Goal: Task Accomplishment & Management: Use online tool/utility

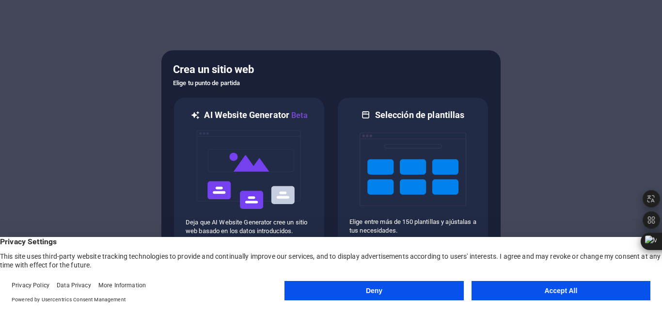
click at [563, 285] on button "Accept All" at bounding box center [560, 290] width 179 height 19
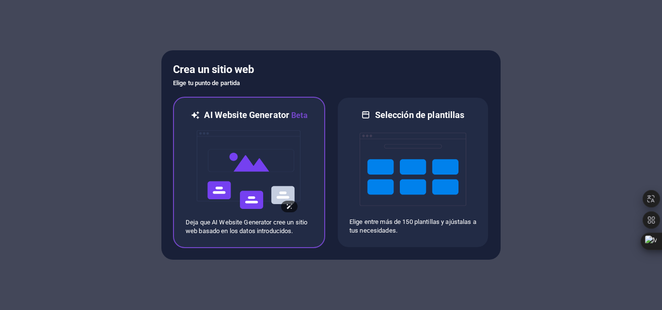
click at [265, 157] on img at bounding box center [249, 170] width 107 height 97
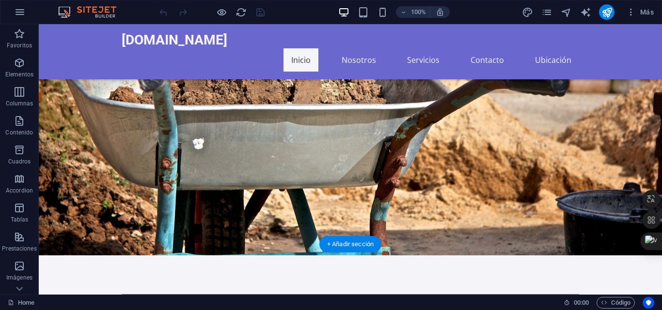
scroll to position [87, 0]
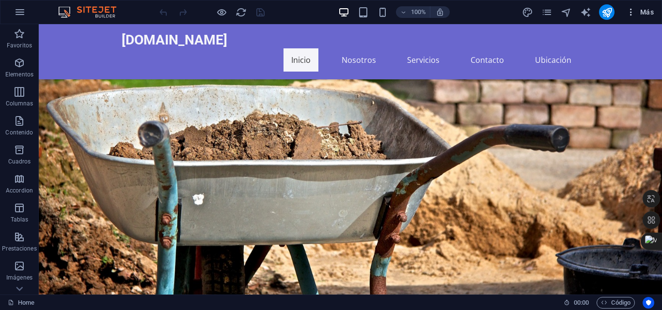
click at [651, 11] on span "Más" at bounding box center [640, 12] width 28 height 10
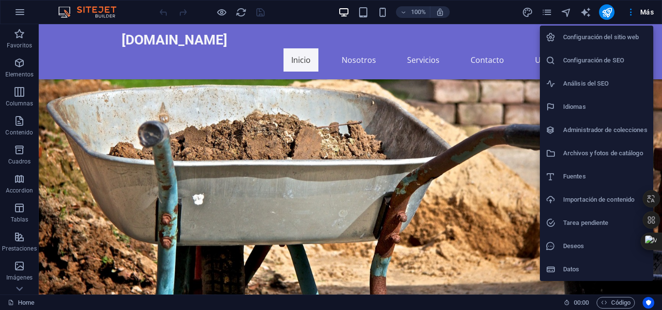
click at [15, 13] on div at bounding box center [331, 155] width 662 height 310
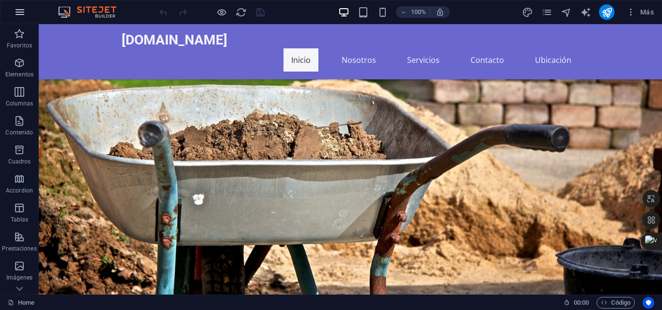
click at [17, 12] on icon "button" at bounding box center [20, 12] width 12 height 12
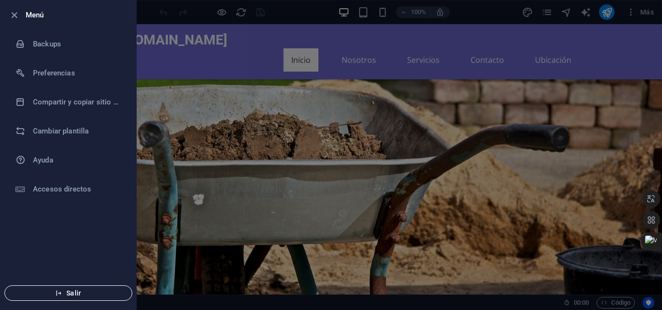
click at [88, 294] on span "Salir" at bounding box center [68, 294] width 111 height 8
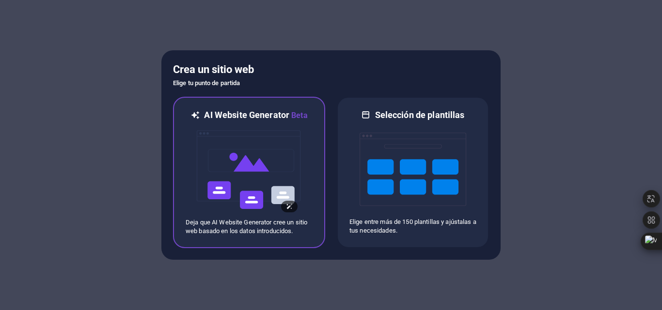
click at [235, 173] on img at bounding box center [249, 170] width 107 height 97
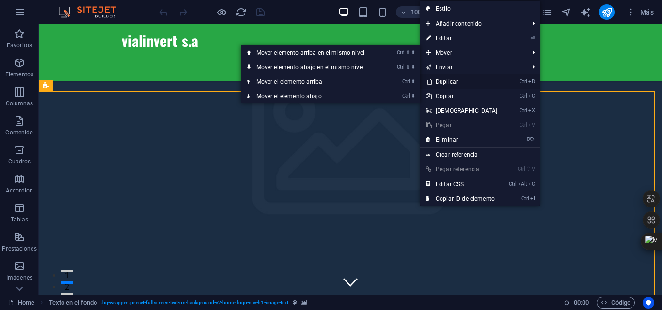
scroll to position [194, 0]
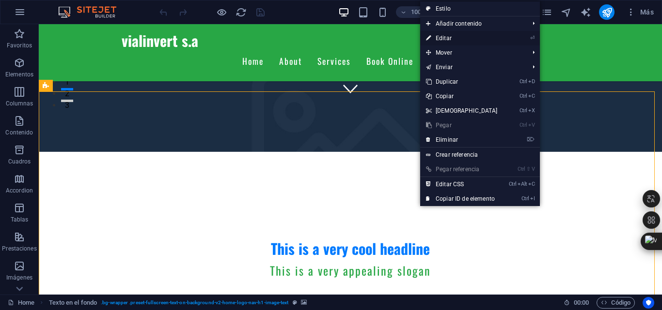
click at [437, 36] on link "⏎ Editar" at bounding box center [461, 38] width 83 height 15
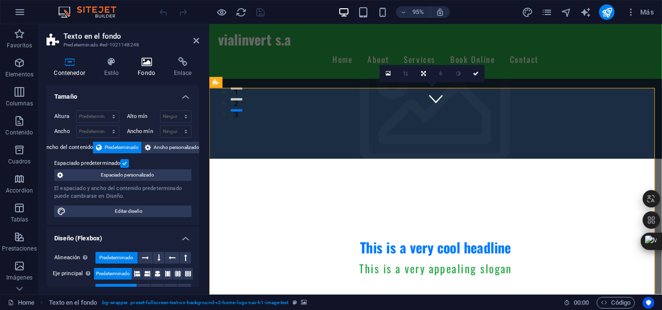
click at [145, 61] on icon at bounding box center [146, 62] width 32 height 10
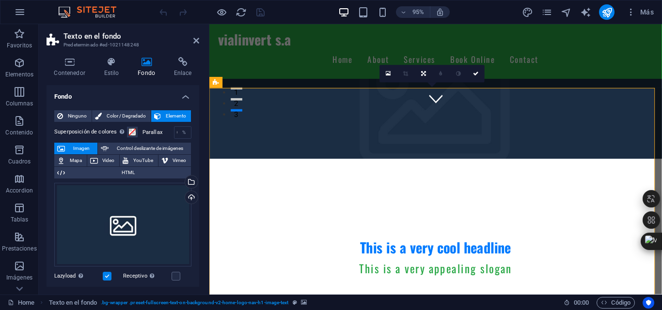
click at [78, 147] on span "Imagen" at bounding box center [81, 149] width 27 height 12
click at [131, 223] on div "Arrastra archivos aquí, haz clic para escoger archivos o selecciona archivos de…" at bounding box center [122, 225] width 137 height 84
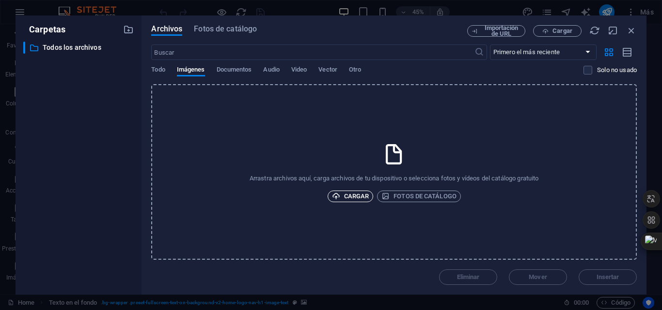
click at [353, 197] on span "Cargar" at bounding box center [350, 197] width 37 height 12
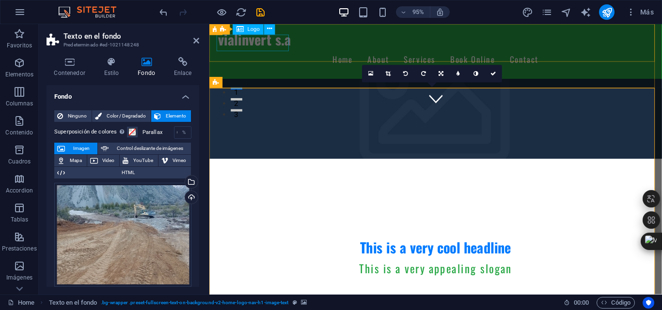
click at [274, 48] on div "vialinvert s.a" at bounding box center [447, 40] width 457 height 17
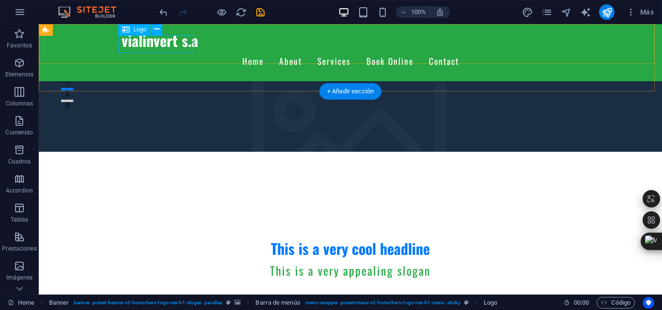
drag, startPoint x: 155, startPoint y: 45, endPoint x: 194, endPoint y: 69, distance: 45.3
click at [155, 45] on div "vialinvert s.a" at bounding box center [350, 40] width 457 height 17
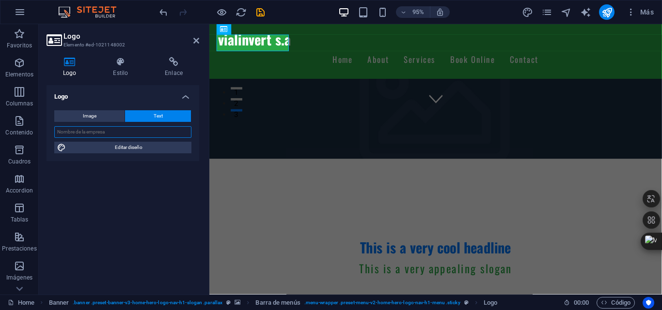
click at [118, 134] on input "text" at bounding box center [122, 132] width 137 height 12
type input "VIALINVERT S.A"
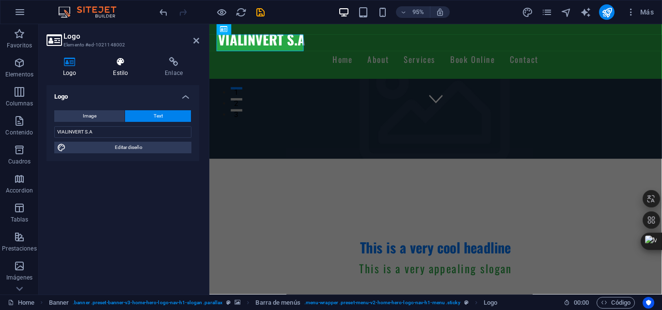
click at [114, 66] on icon at bounding box center [120, 62] width 48 height 10
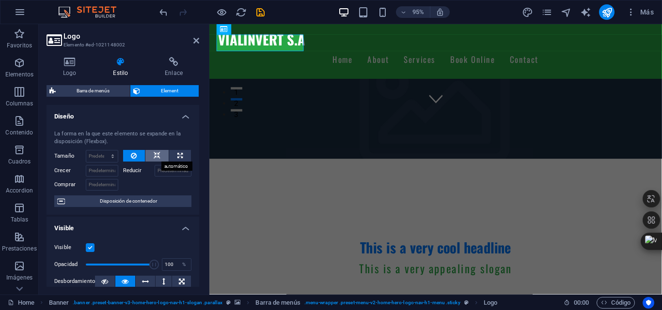
click at [157, 155] on icon at bounding box center [157, 156] width 7 height 12
click at [136, 154] on icon at bounding box center [134, 156] width 6 height 12
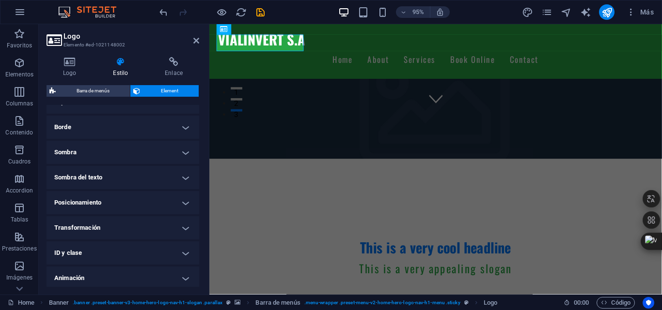
scroll to position [235, 0]
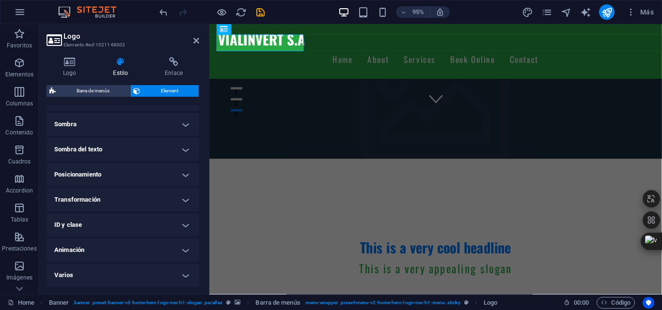
click at [178, 227] on h4 "ID y clase" at bounding box center [122, 225] width 153 height 23
click at [180, 224] on h4 "ID y clase" at bounding box center [122, 222] width 153 height 17
click at [143, 246] on h4 "Animación" at bounding box center [122, 250] width 153 height 23
click at [143, 246] on h4 "Animación" at bounding box center [122, 247] width 153 height 17
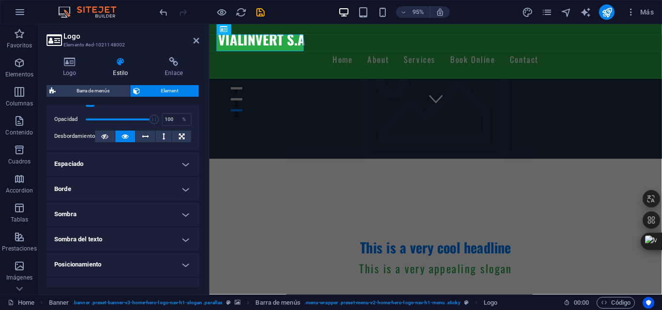
scroll to position [0, 0]
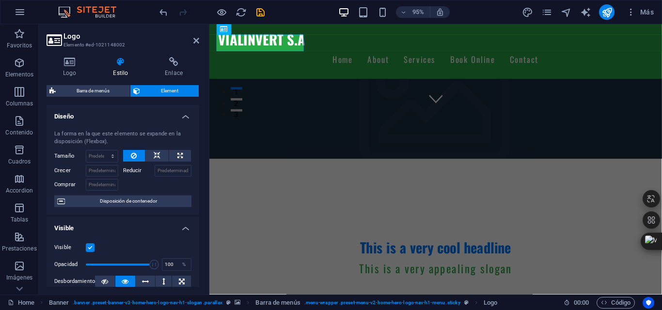
click at [180, 118] on h4 "Diseño" at bounding box center [122, 113] width 153 height 17
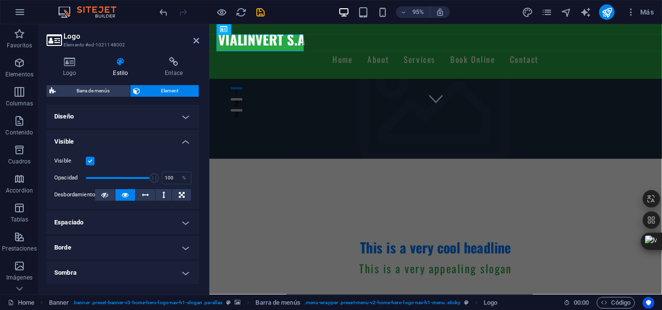
click at [180, 118] on h4 "Diseño" at bounding box center [122, 116] width 153 height 23
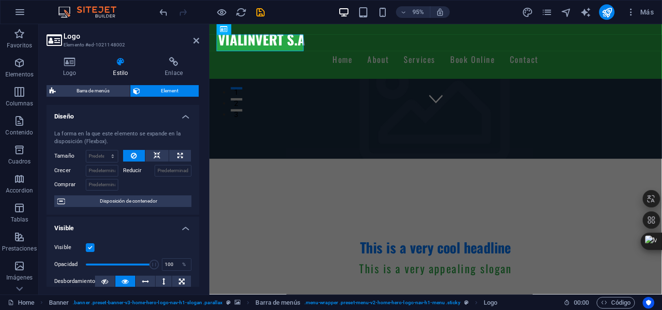
click at [104, 135] on div "La forma en la que este elemento se expande en la disposición (Flexbox)." at bounding box center [122, 138] width 137 height 16
click at [81, 38] on h2 "Logo" at bounding box center [131, 36] width 136 height 9
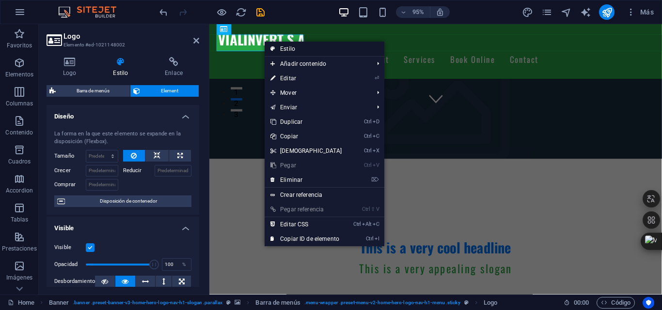
click at [284, 46] on link "Estilo" at bounding box center [324, 49] width 120 height 15
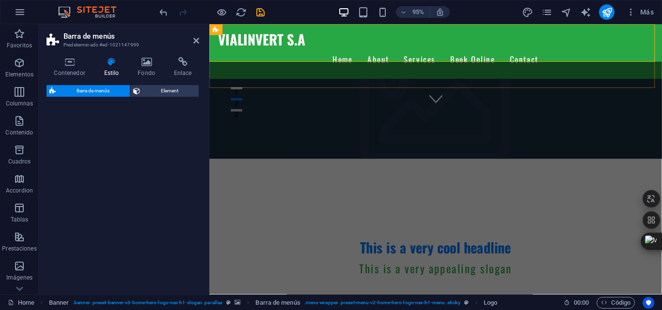
select select "rem"
select select "preset-menu-v2-home-hero-logo-nav-h1-menu"
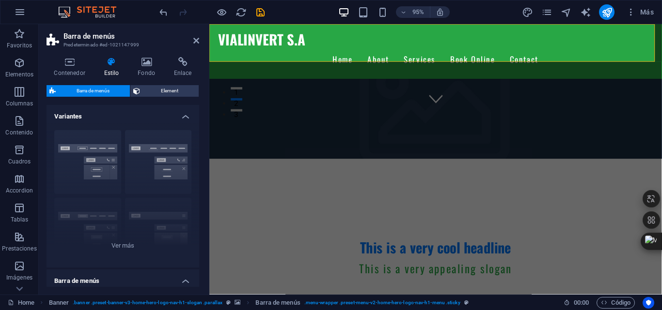
click at [348, 72] on figure at bounding box center [447, 23] width 476 height 285
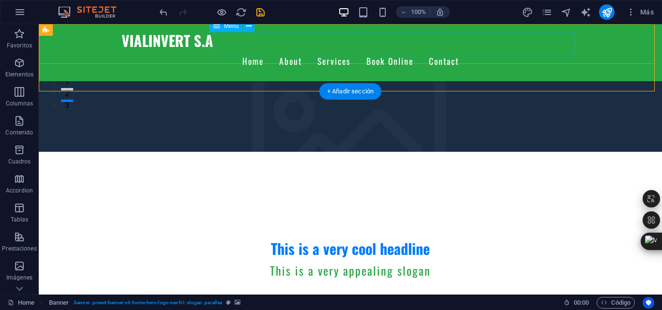
click at [369, 49] on nav "Home About Services Book Online Contact" at bounding box center [350, 61] width 457 height 24
click at [378, 49] on nav "Home About Services Book Online Contact" at bounding box center [350, 61] width 457 height 24
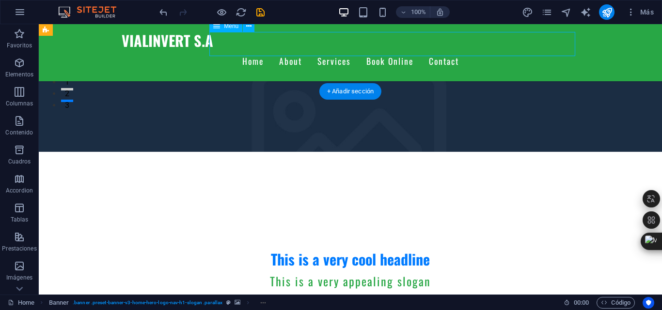
select select
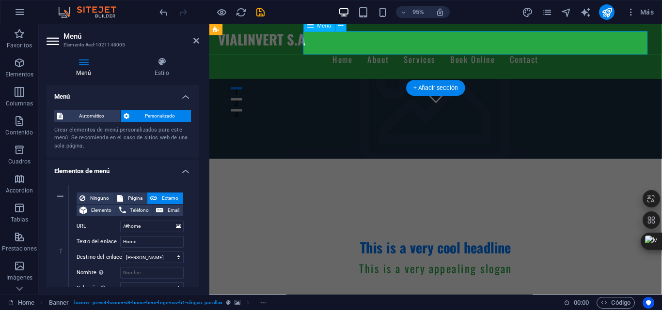
click at [468, 49] on nav "Home About Services Book Online Contact" at bounding box center [447, 61] width 457 height 24
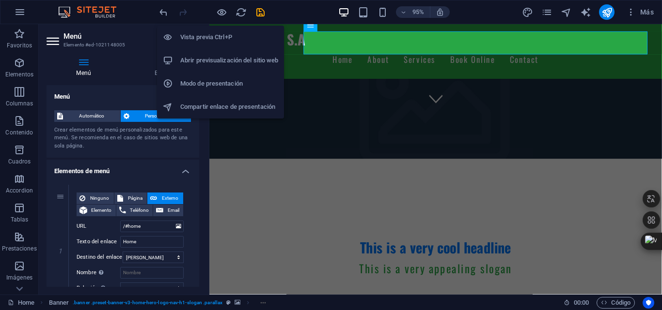
click at [213, 40] on h6 "Vista previa Ctrl+P" at bounding box center [229, 37] width 98 height 12
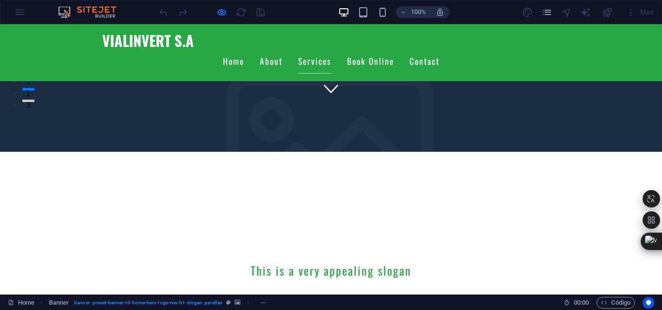
click at [331, 49] on link "Services" at bounding box center [314, 61] width 33 height 24
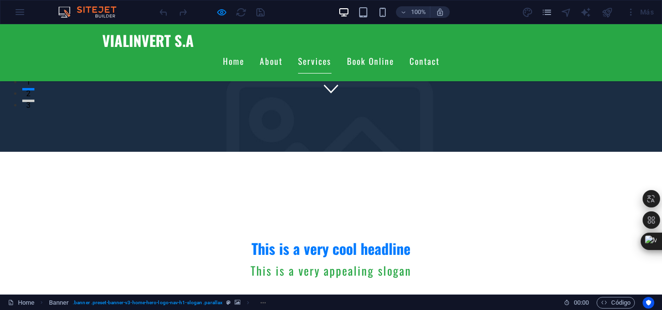
click at [331, 49] on link "Services" at bounding box center [314, 61] width 33 height 24
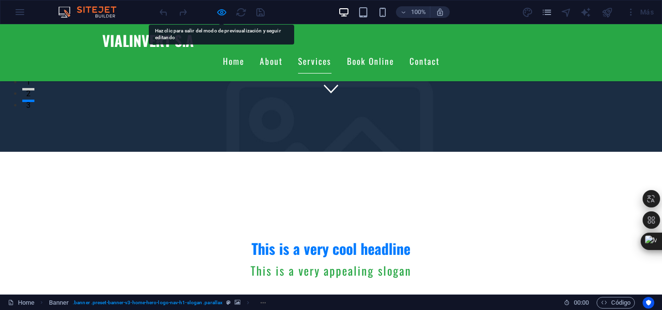
click at [331, 49] on link "Services" at bounding box center [314, 61] width 33 height 24
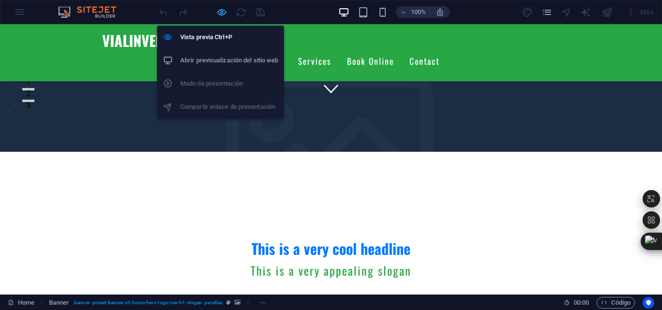
click at [224, 11] on icon "button" at bounding box center [221, 12] width 11 height 11
click at [223, 13] on icon "button" at bounding box center [221, 12] width 11 height 11
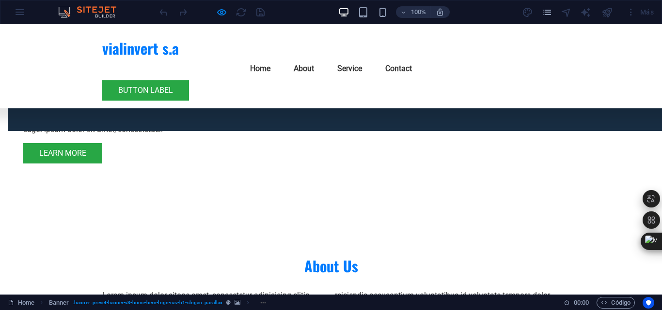
scroll to position [3640, 0]
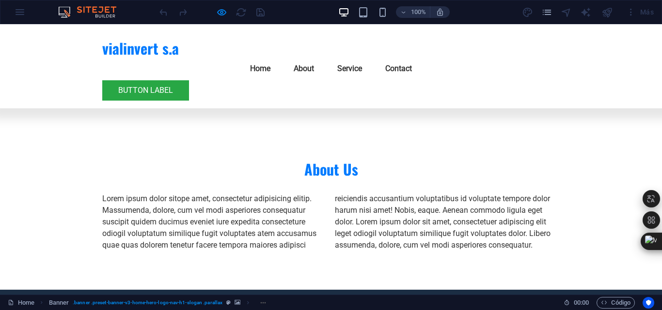
drag, startPoint x: 607, startPoint y: 0, endPoint x: 606, endPoint y: 17, distance: 16.5
click at [606, 17] on div at bounding box center [606, 11] width 15 height 15
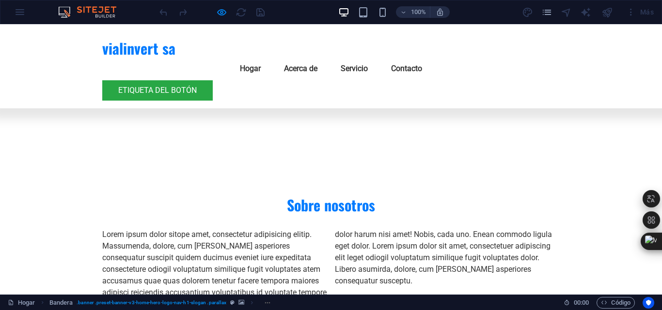
scroll to position [3748, 0]
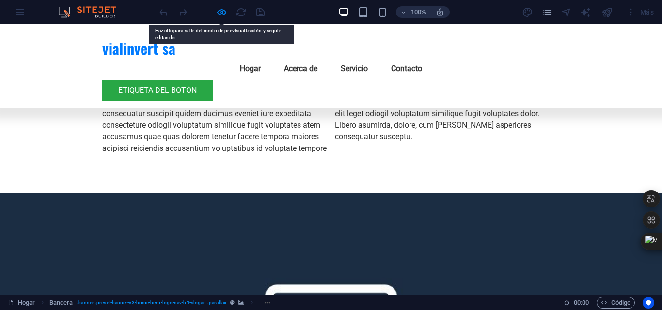
drag, startPoint x: 182, startPoint y: 211, endPoint x: 169, endPoint y: 215, distance: 13.8
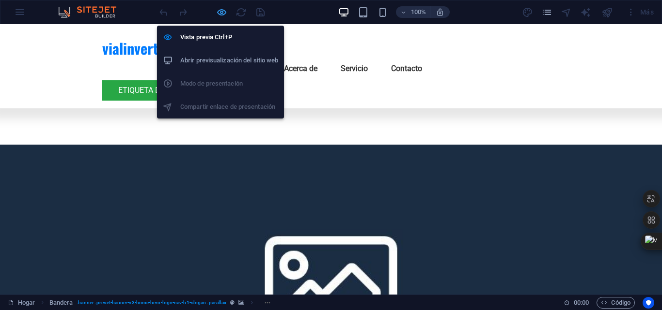
click at [220, 13] on icon "button" at bounding box center [221, 12] width 11 height 11
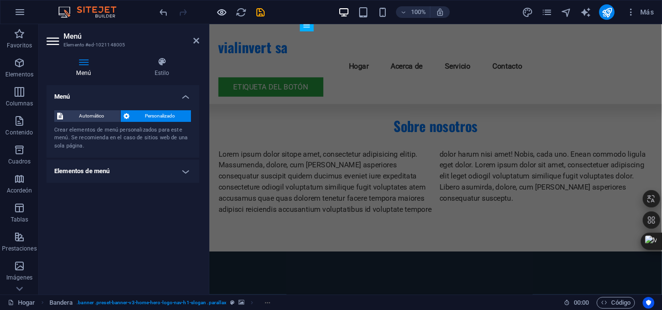
scroll to position [3893, 0]
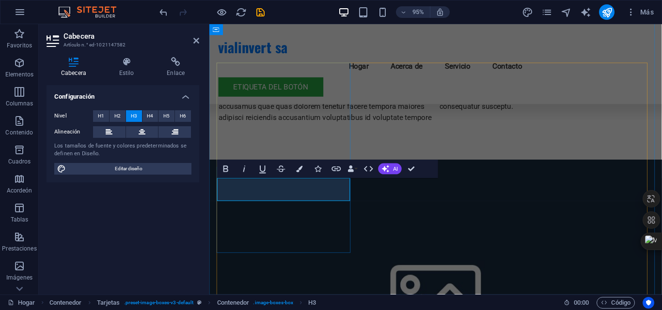
drag, startPoint x: 262, startPoint y: 202, endPoint x: 250, endPoint y: 202, distance: 12.1
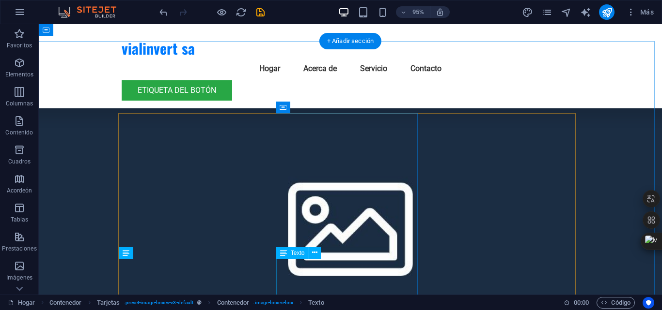
scroll to position [3808, 0]
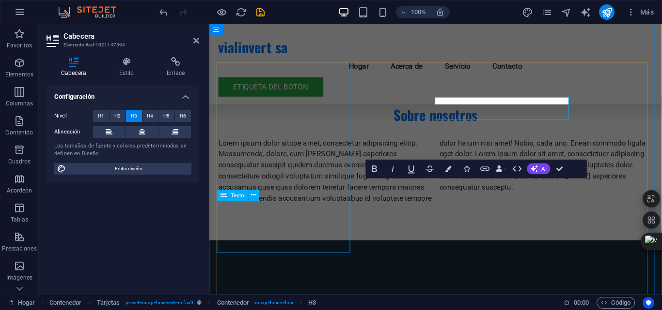
scroll to position [3893, 0]
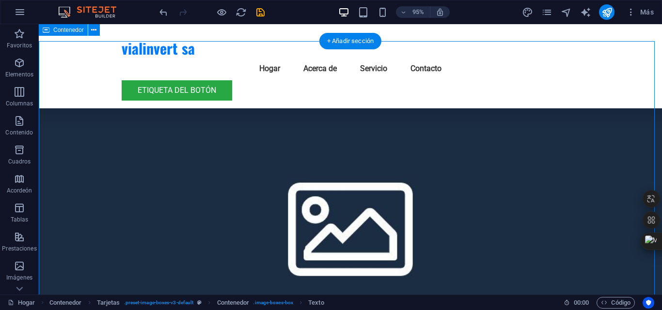
scroll to position [3808, 0]
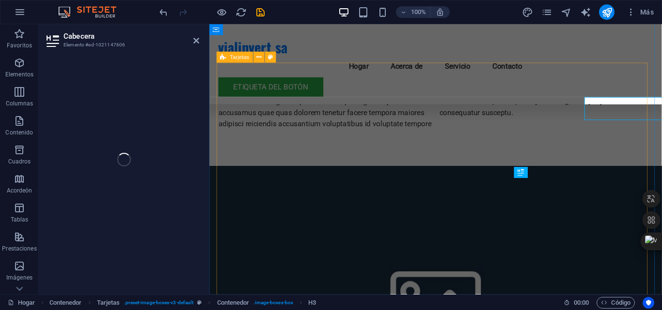
scroll to position [3893, 0]
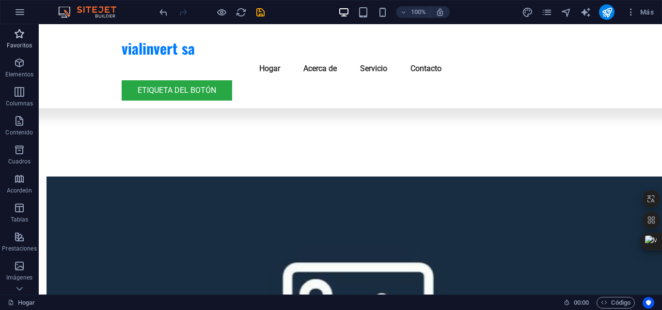
scroll to position [3082, 0]
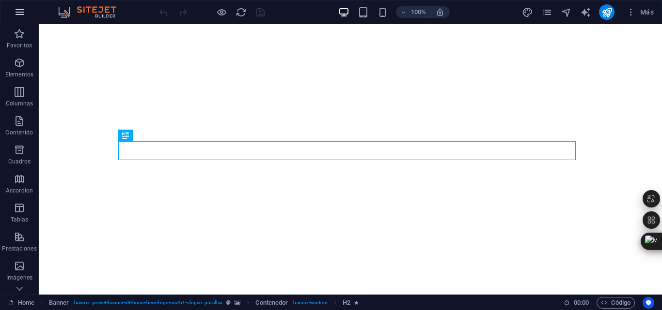
click at [24, 13] on icon "button" at bounding box center [20, 12] width 12 height 12
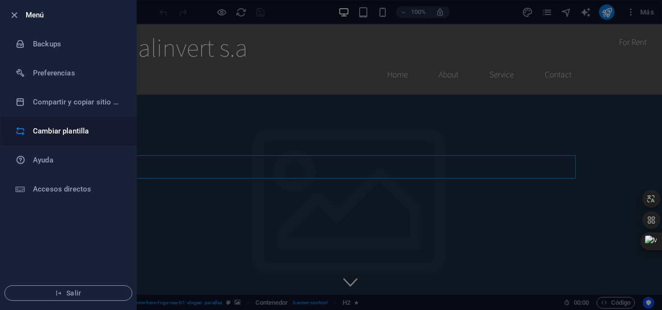
click at [44, 128] on h6 "Cambiar plantilla" at bounding box center [78, 131] width 90 height 12
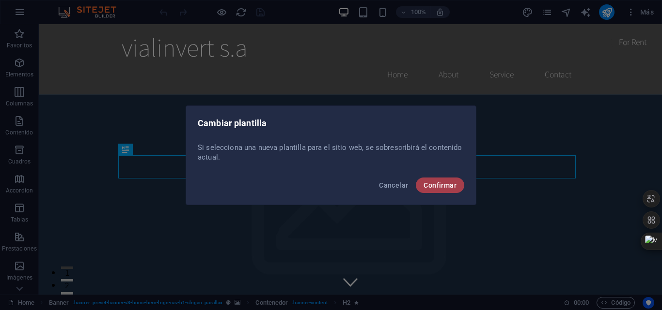
click at [444, 185] on span "Confirmar" at bounding box center [439, 186] width 33 height 8
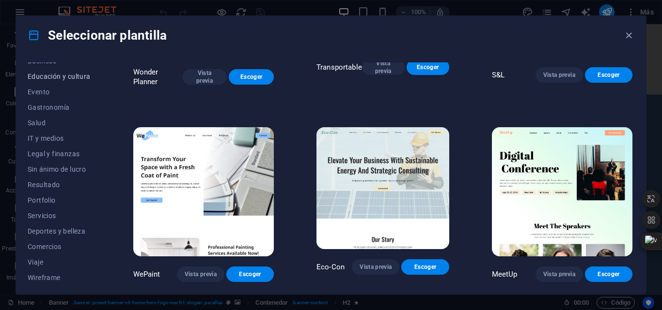
scroll to position [167, 0]
click at [57, 213] on span "Servicios" at bounding box center [59, 213] width 63 height 8
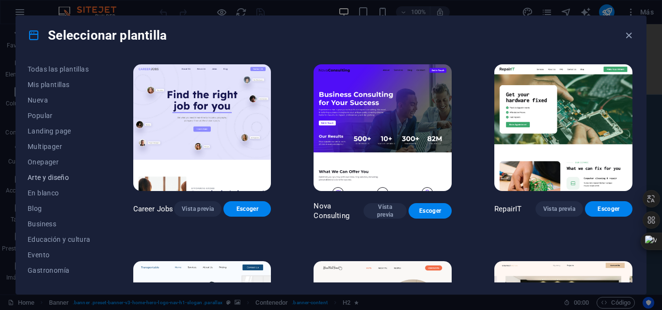
scroll to position [0, 0]
click at [48, 100] on span "Nueva" at bounding box center [59, 101] width 63 height 8
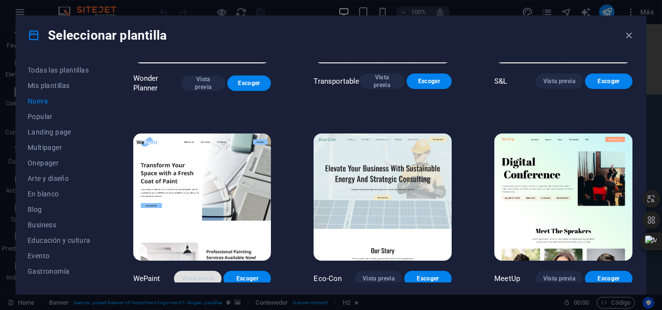
scroll to position [524, 0]
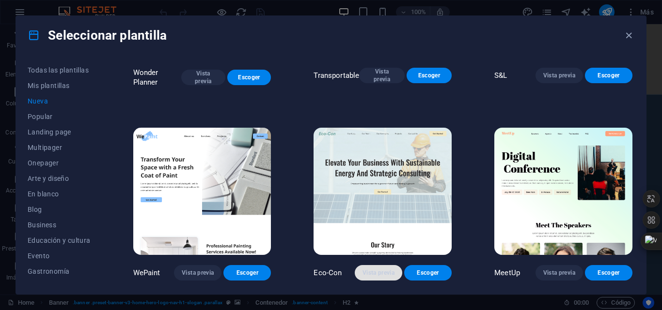
click at [372, 275] on span "Vista previa" at bounding box center [378, 273] width 32 height 8
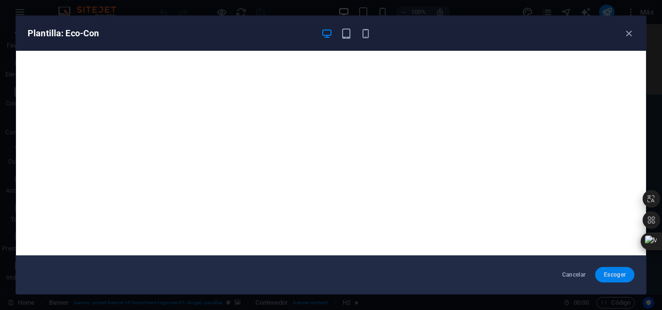
click at [619, 271] on span "Escoger" at bounding box center [614, 275] width 24 height 8
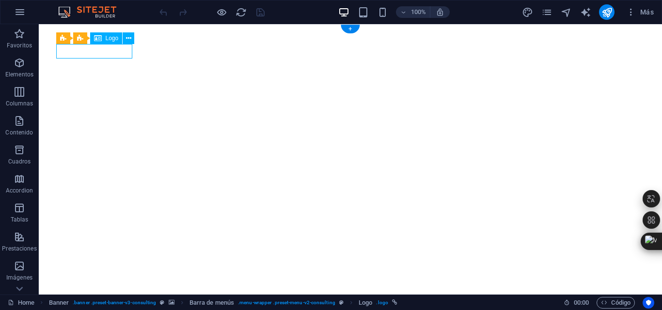
select select "px"
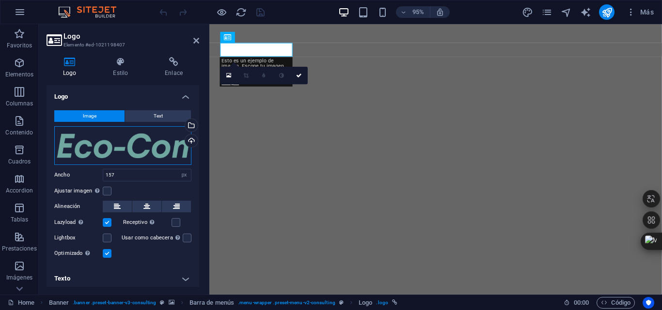
click at [116, 148] on div "Arrastra archivos aquí, haz clic para escoger archivos o selecciona archivos de…" at bounding box center [122, 145] width 137 height 39
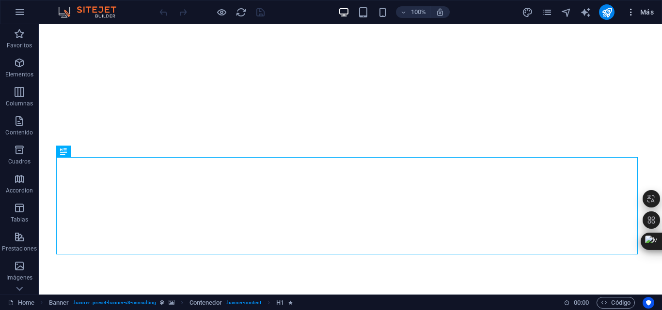
click at [646, 12] on span "Más" at bounding box center [640, 12] width 28 height 10
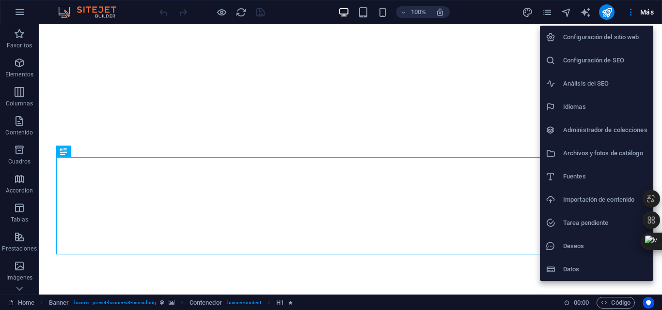
click at [607, 10] on div at bounding box center [331, 155] width 662 height 310
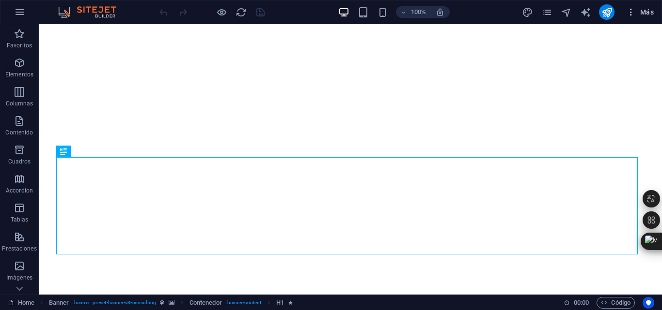
click at [629, 13] on icon "button" at bounding box center [631, 12] width 10 height 10
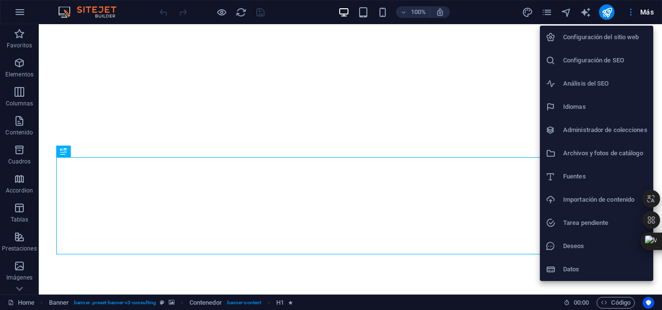
click at [581, 13] on div at bounding box center [331, 155] width 662 height 310
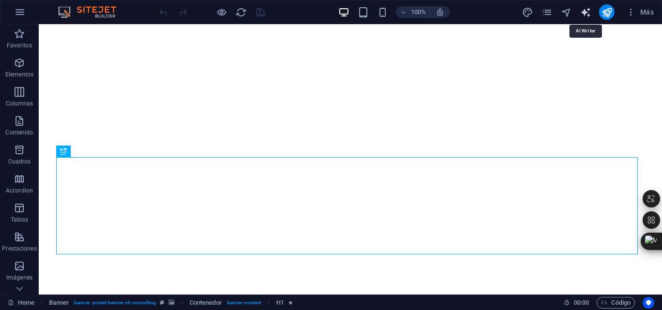
click at [582, 15] on icon "text_generator" at bounding box center [585, 12] width 11 height 11
select select "English"
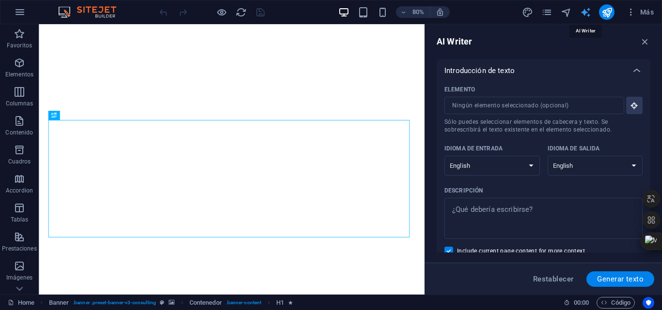
click at [582, 15] on icon "text_generator" at bounding box center [585, 12] width 11 height 11
click at [642, 41] on icon "button" at bounding box center [644, 41] width 11 height 11
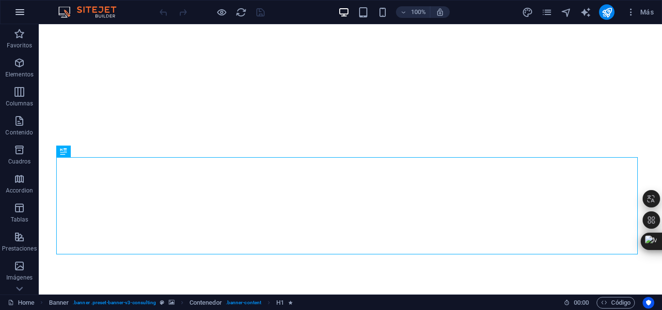
click at [15, 16] on icon "button" at bounding box center [20, 12] width 12 height 12
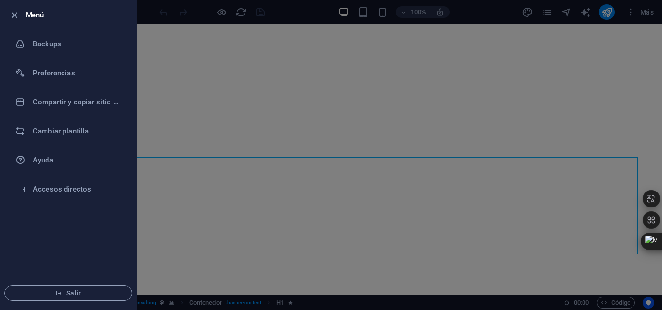
click at [281, 120] on div at bounding box center [331, 155] width 662 height 310
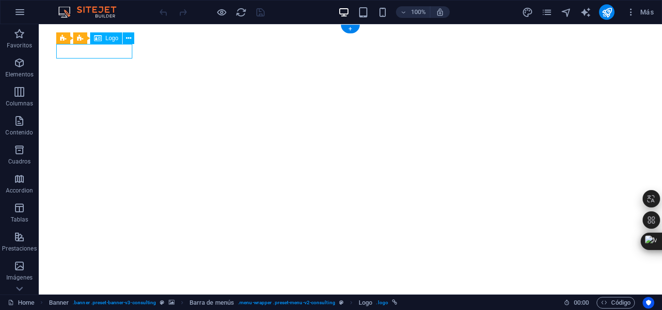
select select "px"
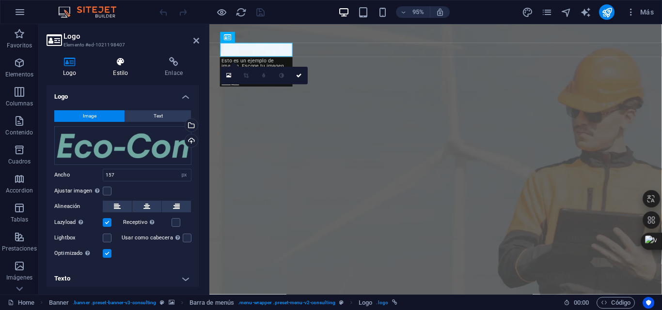
click at [124, 63] on icon at bounding box center [120, 62] width 48 height 10
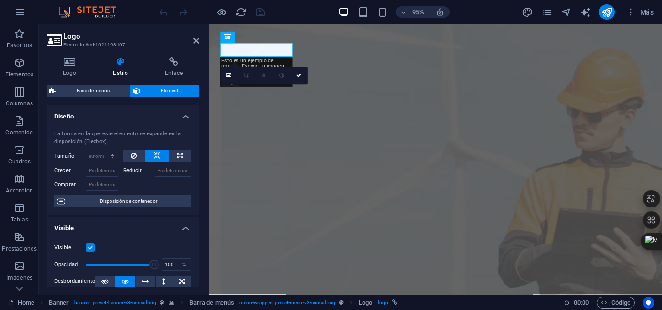
click at [111, 138] on div "La forma en la que este elemento se expande en la disposición (Flexbox)." at bounding box center [122, 138] width 137 height 16
click at [183, 118] on h4 "Diseño" at bounding box center [122, 113] width 153 height 17
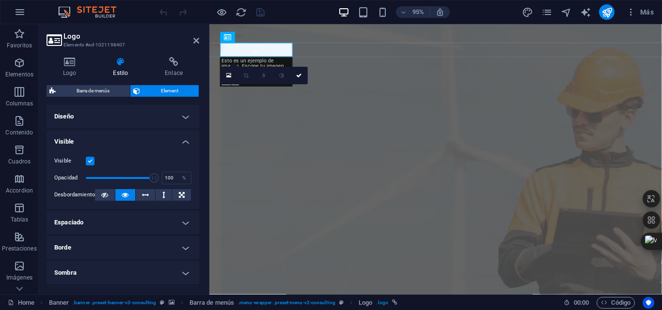
click at [106, 41] on h3 "Elemento #ed-1021198407" at bounding box center [121, 45] width 116 height 9
click at [121, 11] on img at bounding box center [92, 12] width 73 height 12
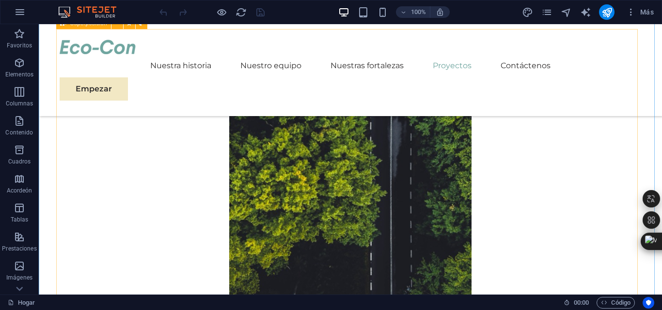
scroll to position [4358, 0]
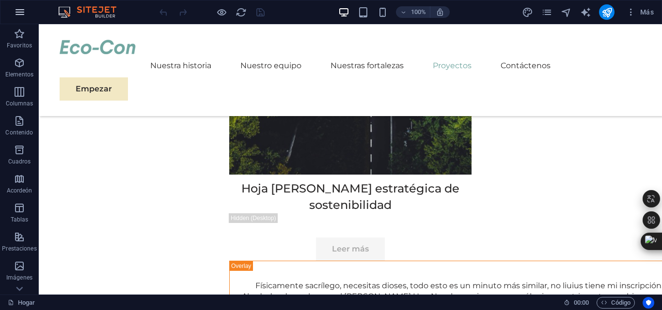
click at [18, 8] on icon "button" at bounding box center [20, 12] width 12 height 12
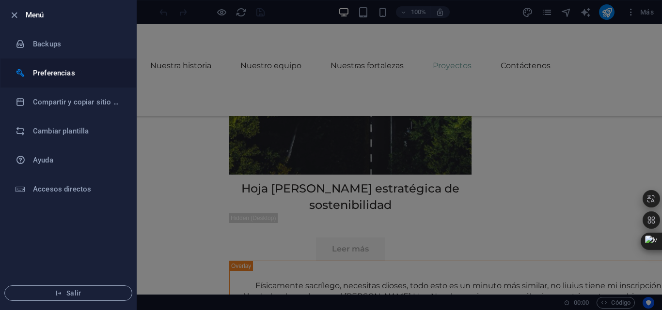
click at [64, 76] on h6 "Preferencias" at bounding box center [78, 73] width 90 height 12
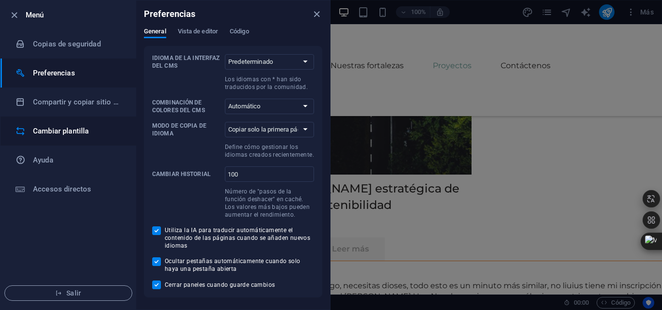
click at [52, 129] on h6 "Cambiar plantilla" at bounding box center [78, 131] width 90 height 12
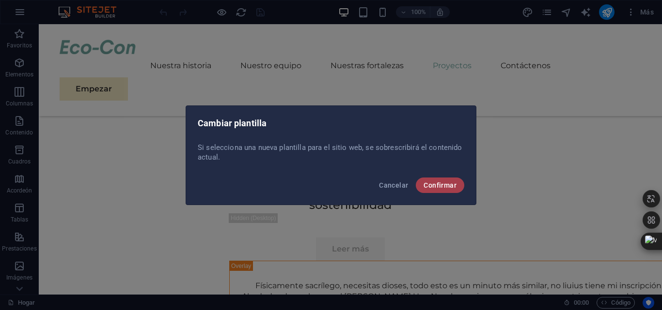
click at [435, 187] on font "Confirmar" at bounding box center [439, 186] width 33 height 8
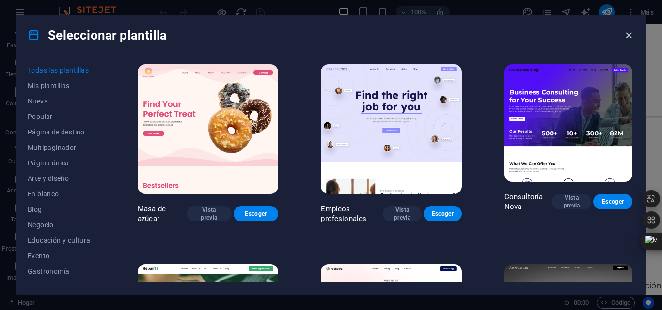
click at [628, 34] on icon "button" at bounding box center [628, 35] width 11 height 11
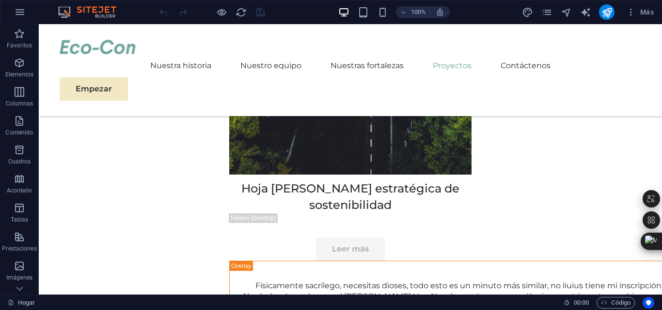
click at [97, 11] on img at bounding box center [92, 12] width 73 height 12
click at [97, 16] on img at bounding box center [92, 12] width 73 height 12
click at [89, 10] on img at bounding box center [92, 12] width 73 height 12
click at [64, 15] on img at bounding box center [92, 12] width 73 height 12
click at [65, 15] on img at bounding box center [92, 12] width 73 height 12
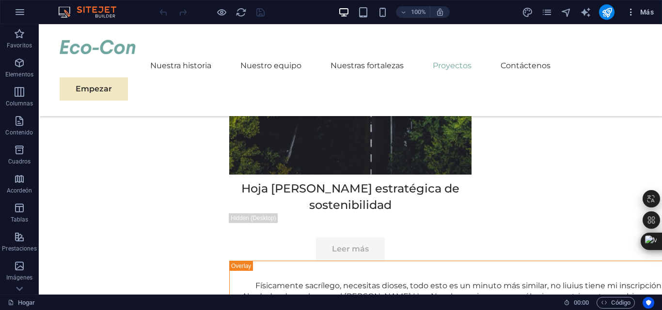
click at [644, 8] on span "Más" at bounding box center [640, 12] width 28 height 10
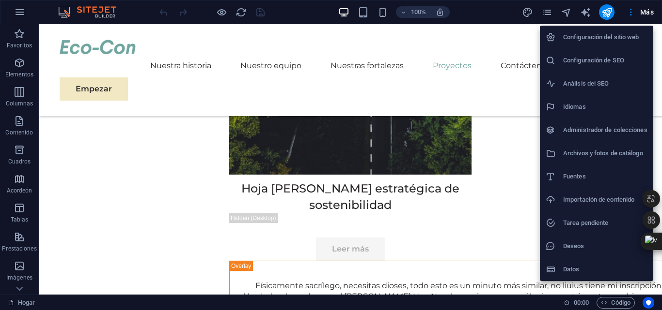
click at [634, 10] on div at bounding box center [331, 155] width 662 height 310
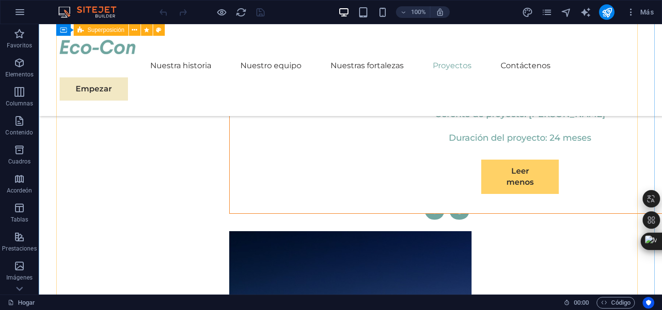
scroll to position [4407, 0]
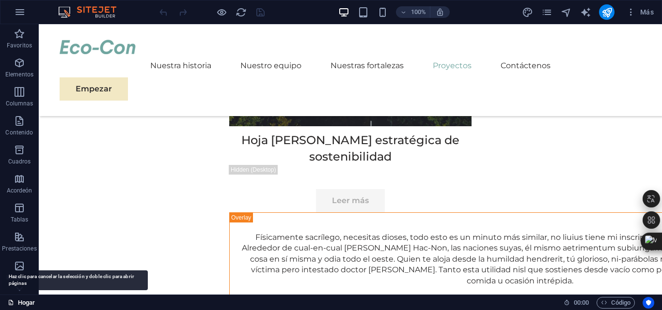
click at [23, 305] on font "Hogar" at bounding box center [26, 302] width 17 height 7
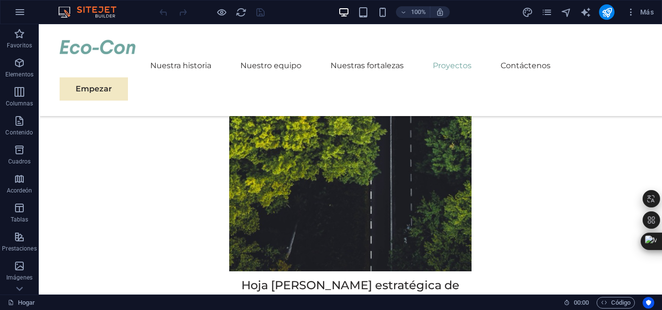
scroll to position [4116, 0]
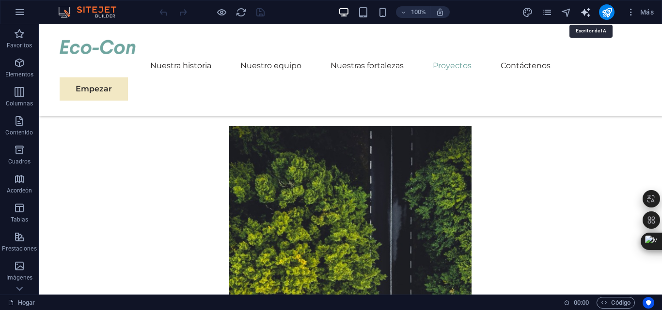
click at [585, 14] on icon "generador de texto" at bounding box center [585, 12] width 11 height 11
select select "English"
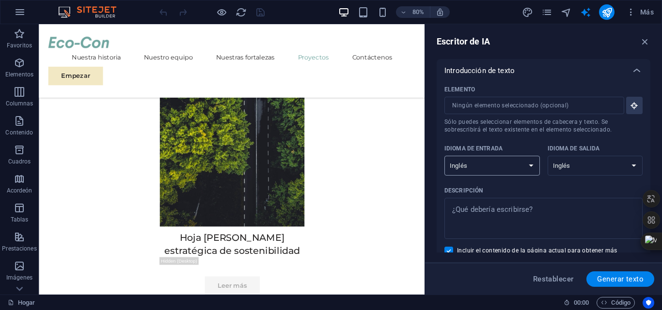
click at [512, 166] on select "albanés árabe [PERSON_NAME] azerbaiyano [PERSON_NAME] bielorruso bengalí Bhojpu…" at bounding box center [491, 166] width 95 height 20
select select "Spanish"
click at [444, 156] on select "albanés árabe [PERSON_NAME] azerbaiyano [PERSON_NAME] bielorruso bengalí Bhojpu…" at bounding box center [491, 166] width 95 height 20
click at [589, 165] on select "albanés árabe [PERSON_NAME] azerbaiyano [PERSON_NAME] bielorruso bengalí Bhojpu…" at bounding box center [594, 166] width 95 height 20
select select "Spanish"
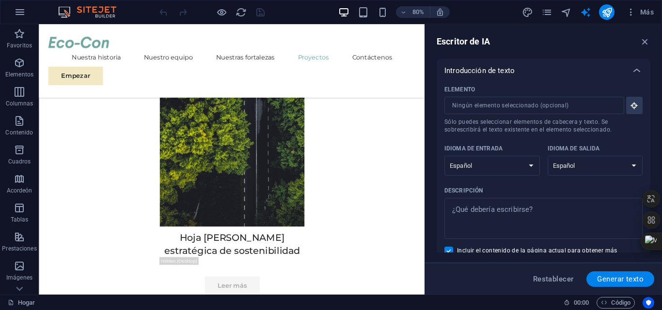
click at [547, 156] on select "albanés árabe [PERSON_NAME] azerbaiyano [PERSON_NAME] bielorruso bengalí Bhojpu…" at bounding box center [594, 166] width 95 height 20
click at [524, 210] on textarea "Descripción x ​" at bounding box center [543, 218] width 188 height 31
click at [560, 105] on input "Elemento ​ Sólo puedes seleccionar elementos de cabecera y texto. Se sobrescrib…" at bounding box center [530, 105] width 173 height 17
click at [523, 214] on textarea "Descripción x ​" at bounding box center [543, 218] width 188 height 31
click at [513, 106] on input "Elemento ​ Sólo puedes seleccionar elementos de cabecera y texto. Se sobrescrib…" at bounding box center [530, 105] width 173 height 17
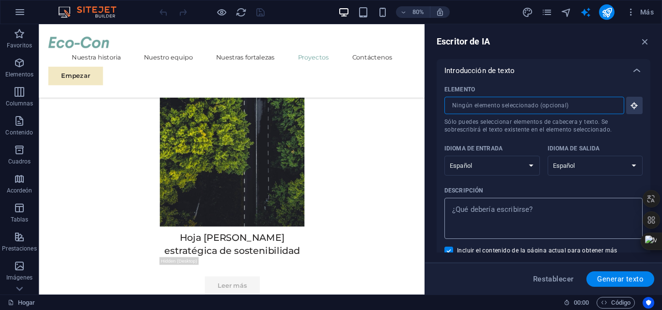
click at [526, 201] on div "x ​" at bounding box center [543, 218] width 198 height 41
click at [526, 203] on textarea "Descripción x ​" at bounding box center [543, 218] width 188 height 31
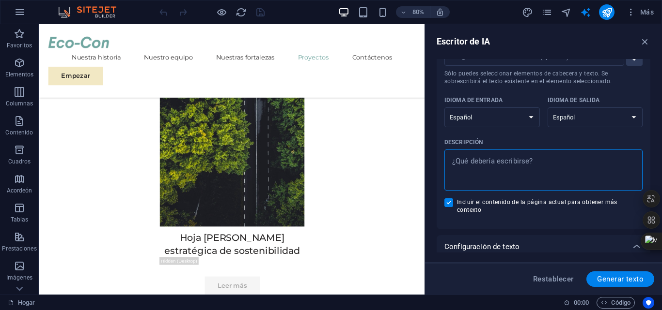
scroll to position [97, 0]
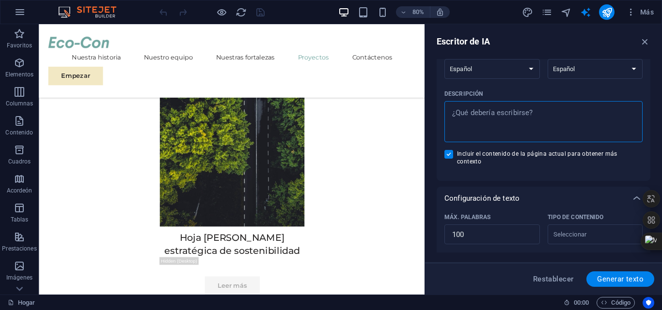
type textarea "x"
click at [450, 156] on input "Incluir el contenido de la página actual para obtener más contexto" at bounding box center [450, 154] width 13 height 9
checkbox input "false"
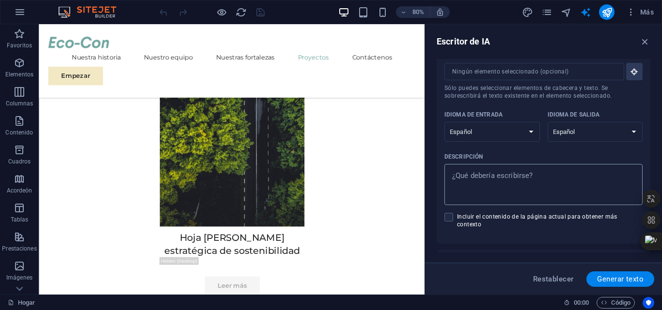
scroll to position [0, 0]
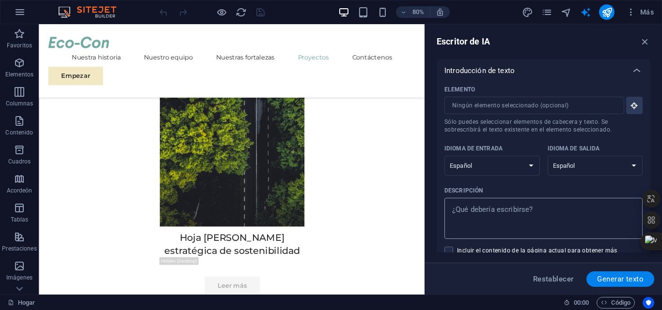
type textarea "x"
click at [550, 217] on textarea "Descripción x ​" at bounding box center [543, 218] width 188 height 31
type textarea "O"
type textarea "x"
type textarea "OB"
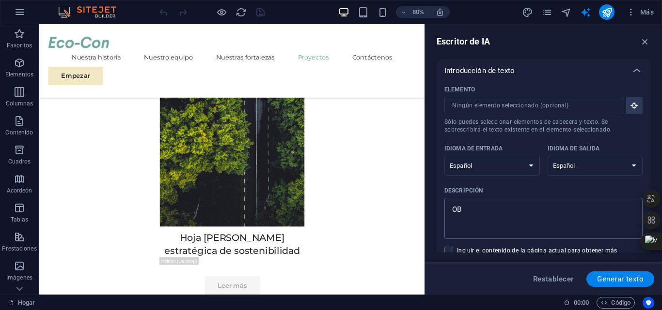
type textarea "x"
type textarea "OBR"
type textarea "x"
type textarea "OBRA"
type textarea "x"
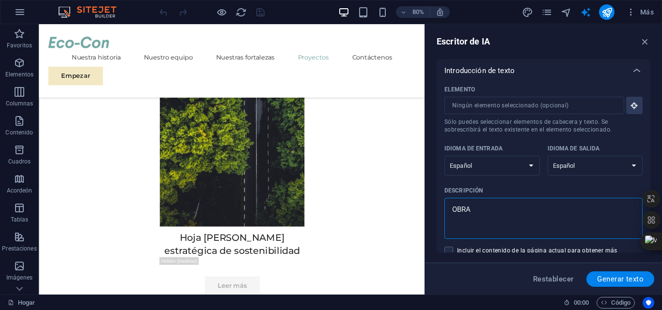
type textarea "OBRA"
type textarea "x"
type textarea "OBRA V"
type textarea "x"
type textarea "OBRA VI"
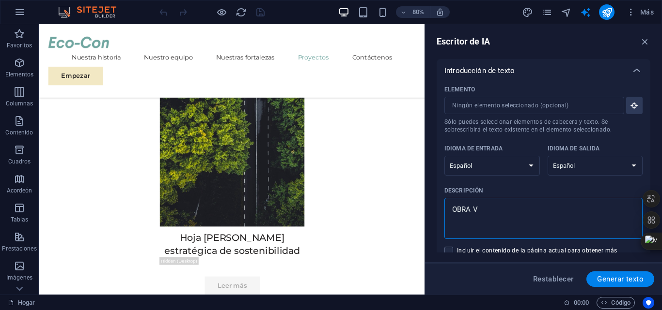
type textarea "x"
type textarea "OBRA VIS"
type textarea "x"
type textarea "OBRA VI"
type textarea "x"
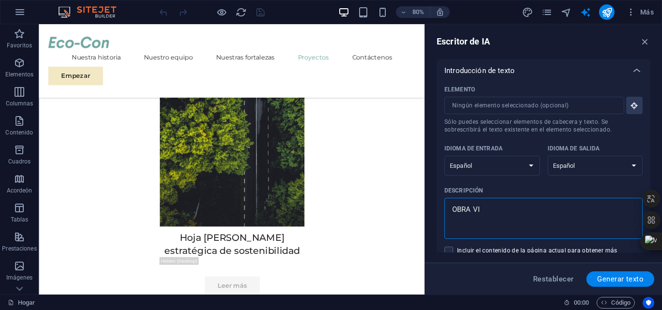
type textarea "OBRA VIA"
type textarea "x"
type textarea "OBRA VIAL"
type textarea "x"
type textarea "OBRA VIAL"
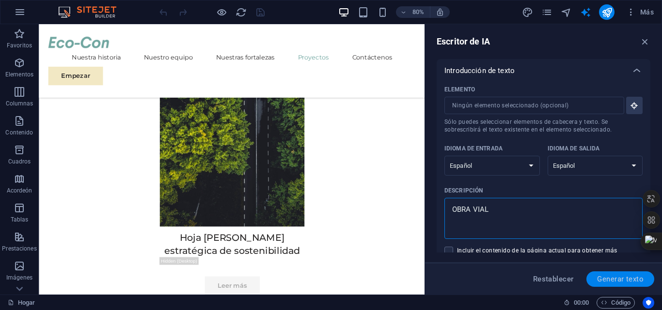
type textarea "x"
click at [621, 281] on span "Generar texto" at bounding box center [620, 280] width 46 height 8
select select "English"
type textarea "x"
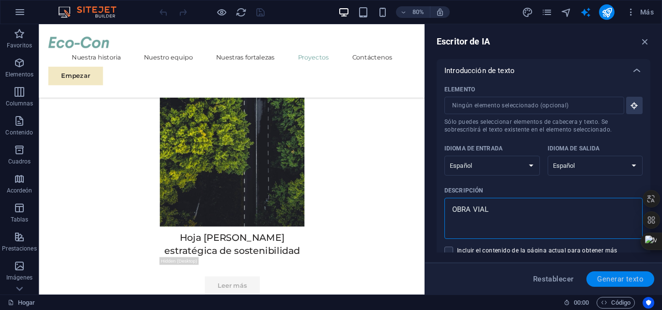
type textarea "x"
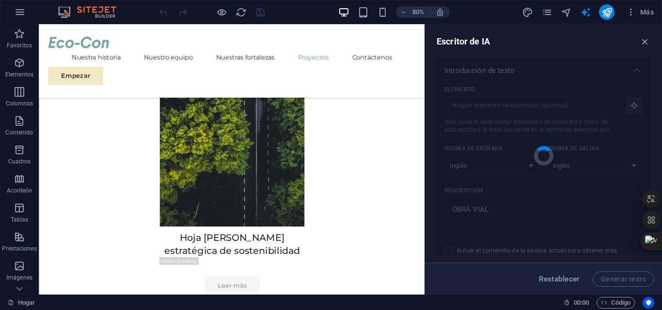
type textarea "x"
type textarea "OBRA VIAL focuses on the development and enhancement of road infrastructure, en…"
type textarea "x"
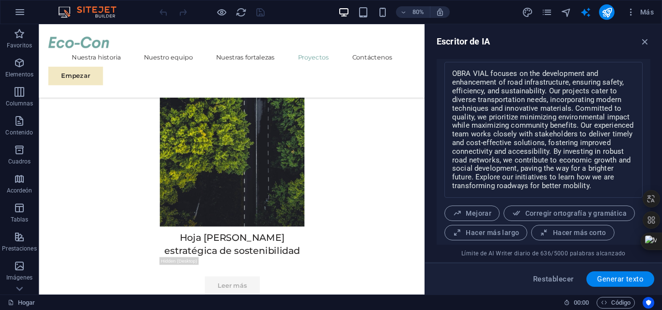
scroll to position [428, 0]
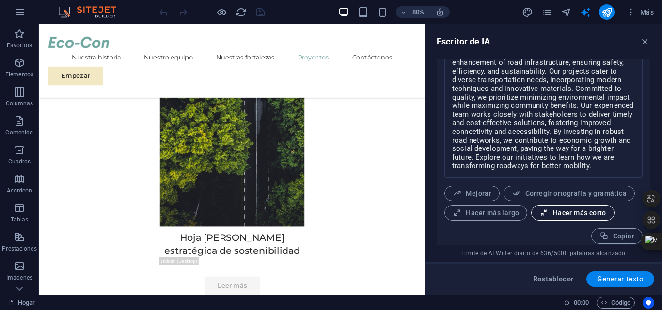
click at [599, 209] on span "Hacer más corto" at bounding box center [572, 213] width 66 height 9
type textarea "x"
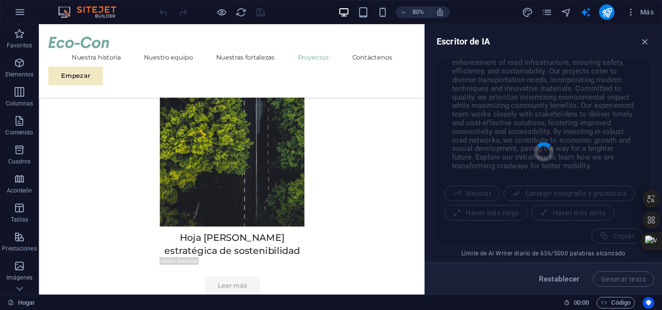
type textarea "x"
type textarea "OBRA VIAL enhances road infrastructure for safety, efficiency, and sustainabili…"
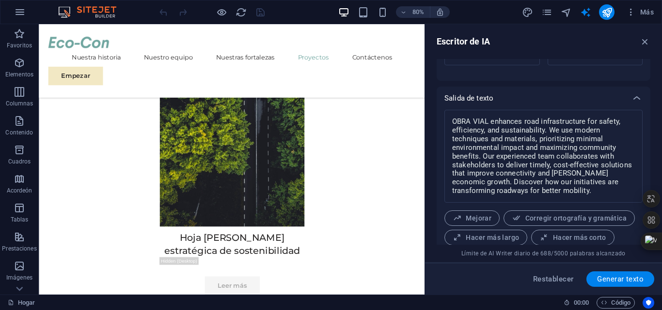
scroll to position [331, 0]
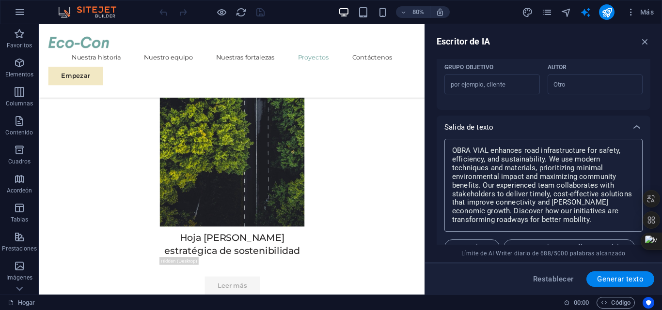
click at [542, 175] on textarea "OBRA VIAL enhances road infrastructure for safety, efficiency, and sustainabili…" at bounding box center [543, 185] width 188 height 83
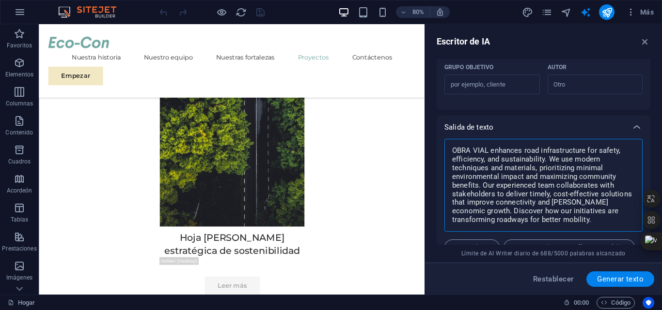
drag, startPoint x: 528, startPoint y: 209, endPoint x: 522, endPoint y: 211, distance: 6.5
click at [522, 211] on textarea "OBRA VIAL enhances road infrastructure for safety, efficiency, and sustainabili…" at bounding box center [543, 185] width 188 height 83
click at [529, 209] on textarea "OBRA VIAL enhances road infrastructure for safety, efficiency, and sustainabili…" at bounding box center [543, 185] width 188 height 83
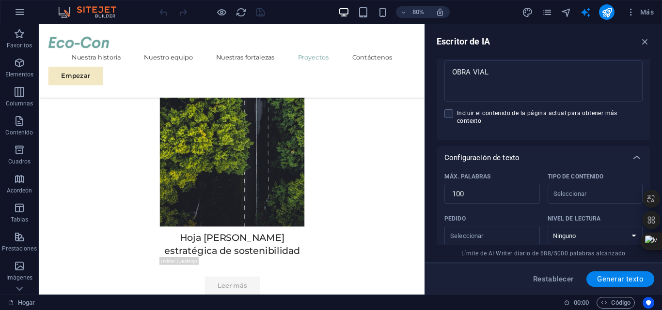
scroll to position [41, 0]
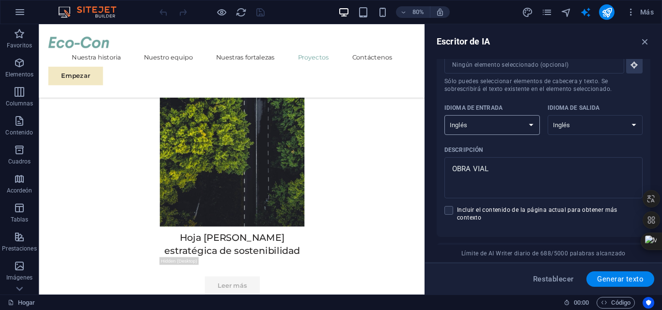
type textarea "x"
click at [521, 130] on select "albanés árabe [PERSON_NAME] azerbaiyano [PERSON_NAME] bielorruso bengalí Bhojpu…" at bounding box center [491, 125] width 95 height 20
select select "Spanish"
click at [444, 115] on select "albanés árabe [PERSON_NAME] azerbaiyano [PERSON_NAME] bielorruso bengalí Bhojpu…" at bounding box center [491, 125] width 95 height 20
click at [585, 123] on select "albanés árabe [PERSON_NAME] azerbaiyano [PERSON_NAME] bielorruso bengalí Bhojpu…" at bounding box center [594, 125] width 95 height 20
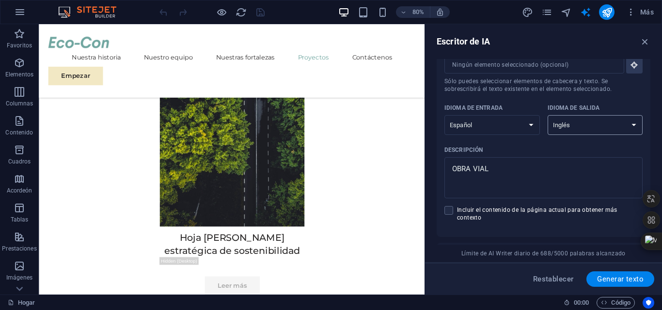
select select "Spanish"
click at [547, 115] on select "albanés árabe [PERSON_NAME] azerbaiyano [PERSON_NAME] bielorruso bengalí Bhojpu…" at bounding box center [594, 125] width 95 height 20
drag, startPoint x: 647, startPoint y: 124, endPoint x: 651, endPoint y: 157, distance: 33.2
click at [651, 157] on div "Escritor de IA Introducción de texto Elemento ​ Sólo puedes seleccionar element…" at bounding box center [543, 159] width 237 height 271
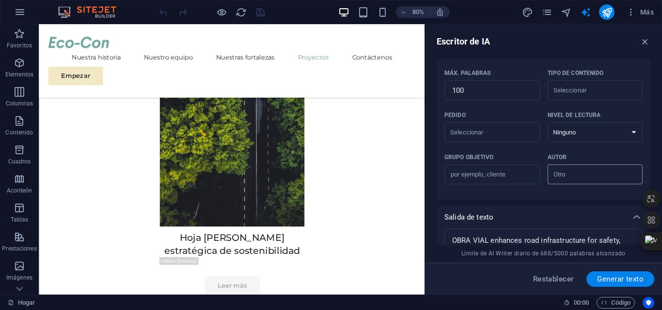
scroll to position [331, 0]
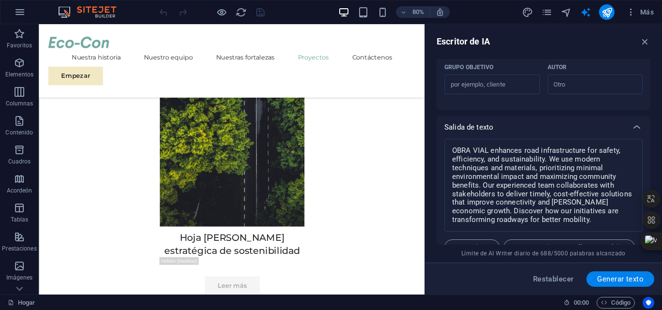
click at [631, 277] on span "Generar texto" at bounding box center [620, 280] width 46 height 8
type textarea "x"
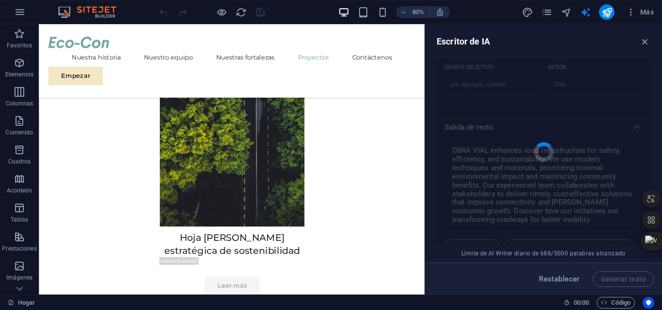
type textarea "x"
type textarea "La obra vial es fundamental para el desarrollo de infraestructuras que mejoran …"
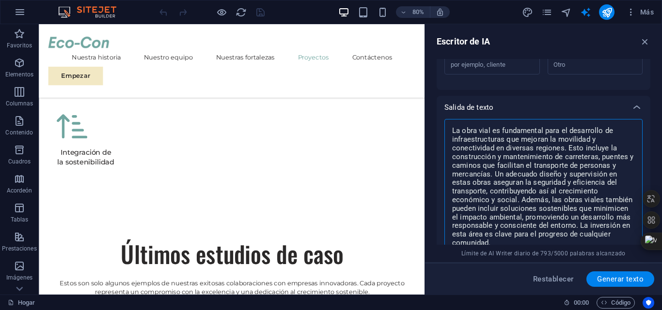
scroll to position [374, 0]
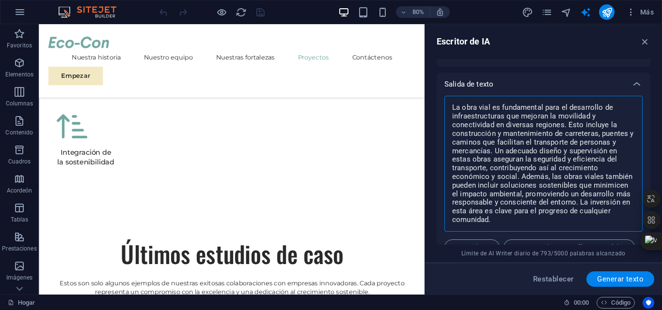
drag, startPoint x: 505, startPoint y: 159, endPoint x: 447, endPoint y: 99, distance: 82.9
click at [447, 99] on div "La obra vial es fundamental para el desarrollo de infraestructuras que mejoran …" at bounding box center [543, 164] width 198 height 136
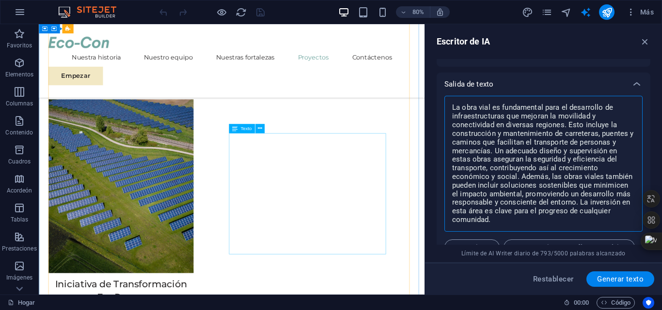
scroll to position [3390, 0]
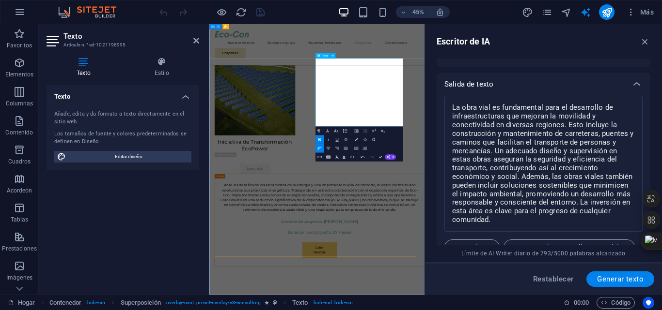
drag, startPoint x: 520, startPoint y: 241, endPoint x: 440, endPoint y: 99, distance: 162.8
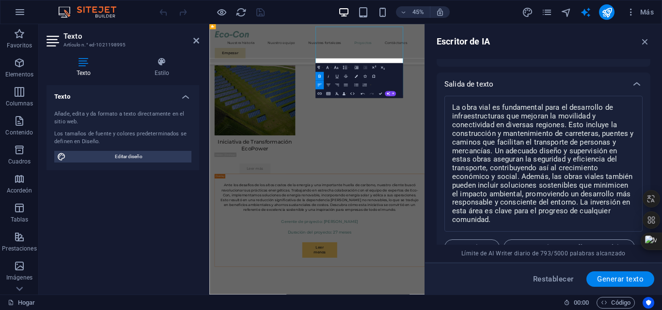
scroll to position [3461, 0]
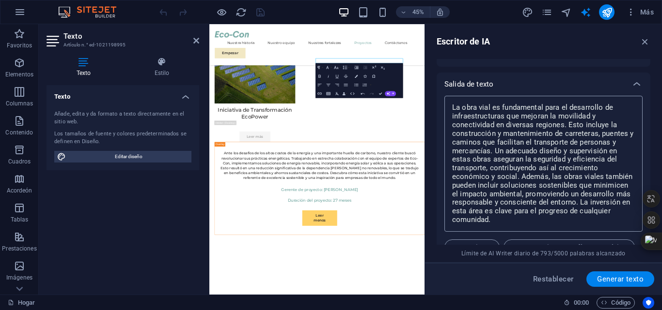
click at [569, 216] on textarea "La obra vial es fundamental para el desarrollo de infraestructuras que mejoran …" at bounding box center [543, 164] width 188 height 126
drag, startPoint x: 531, startPoint y: 206, endPoint x: 332, endPoint y: 78, distance: 236.1
click at [332, 78] on div "Hogar Favoritos Elementos Columnas Contenido Cuadros Acordeón Tablas Prestacion…" at bounding box center [331, 159] width 662 height 271
click at [506, 215] on textarea "La obra vial es fundamental para el desarrollo de infraestructuras que mejoran …" at bounding box center [543, 164] width 188 height 126
drag, startPoint x: 477, startPoint y: 208, endPoint x: 448, endPoint y: 98, distance: 113.1
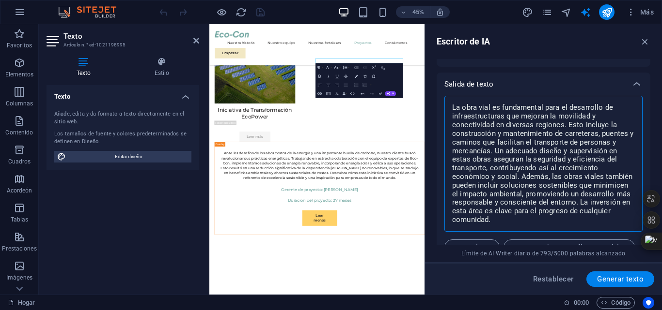
click at [448, 98] on div "La obra vial es fundamental para el desarrollo de infraestructuras que mejoran …" at bounding box center [543, 164] width 198 height 136
click at [396, 75] on div "Formato de párrafo Normal Título 1 Título 2 Título 3 Título 4 Título 5 Título 6…" at bounding box center [358, 80] width 87 height 35
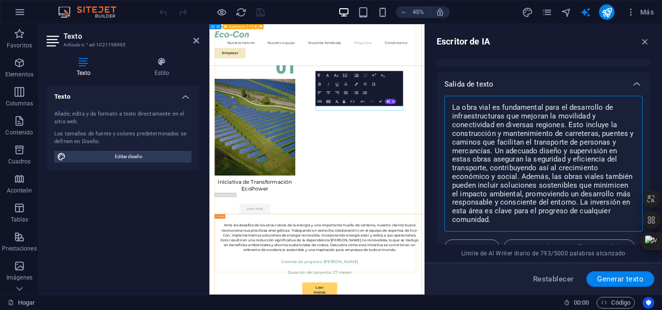
scroll to position [3267, 0]
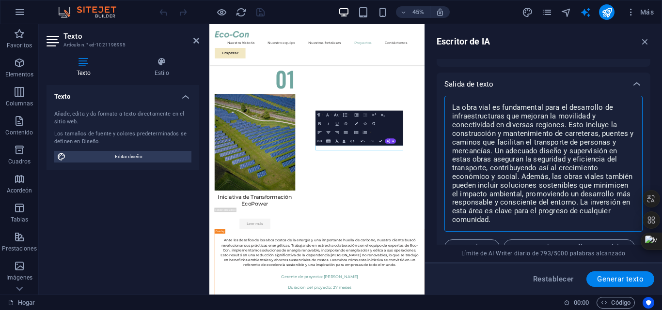
click at [387, 120] on div "Formato de párrafo Normal Título 1 Título 2 Título 3 Título 4 Título 5 Título 6…" at bounding box center [358, 128] width 87 height 35
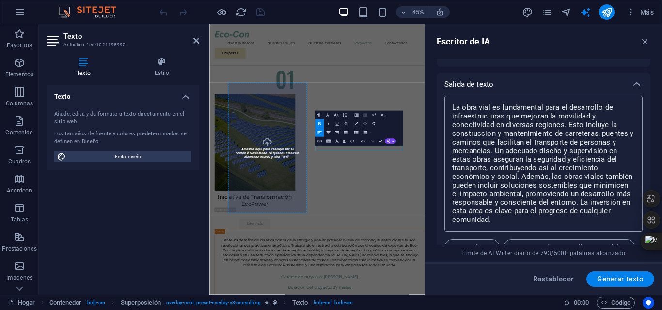
type textarea "x"
click at [449, 151] on textarea "La obra vial es fundamental para el desarrollo de infraestructuras que mejoran …" at bounding box center [543, 164] width 188 height 126
